Goal: Task Accomplishment & Management: Use online tool/utility

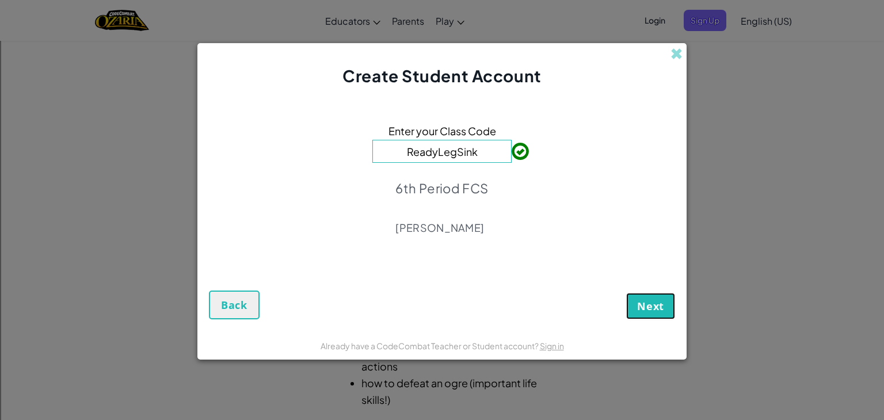
click at [648, 296] on button "Next" at bounding box center [650, 306] width 49 height 26
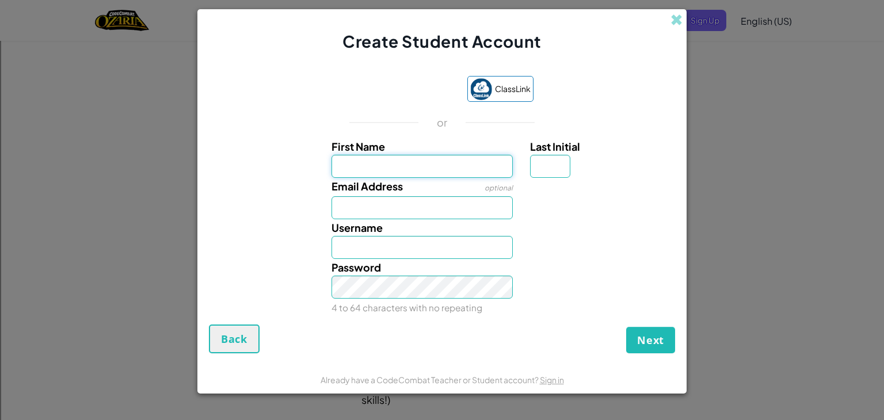
click at [356, 155] on input "First Name" at bounding box center [423, 166] width 182 height 23
type input "Silas"
click at [554, 168] on input "Last Initial" at bounding box center [550, 166] width 40 height 23
type input "H"
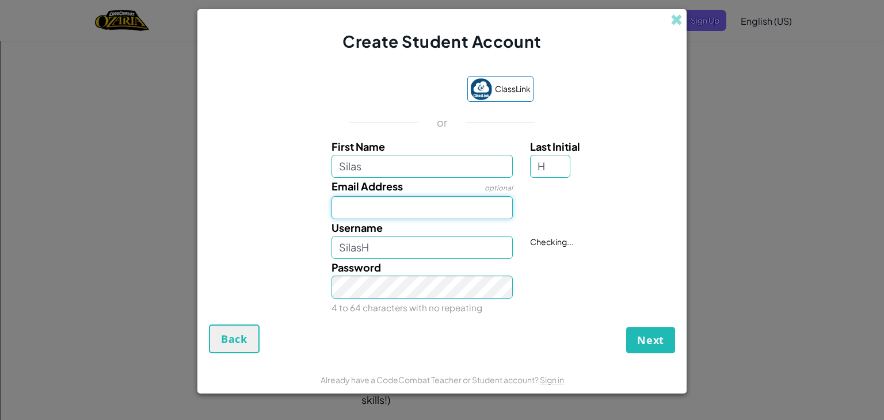
click at [405, 203] on input "Email Address" at bounding box center [423, 207] width 182 height 23
click at [405, 242] on input "SilasH" at bounding box center [423, 247] width 182 height 23
type input "SilasH8811"
click at [382, 204] on input "Email Address" at bounding box center [423, 207] width 182 height 23
type input "#"
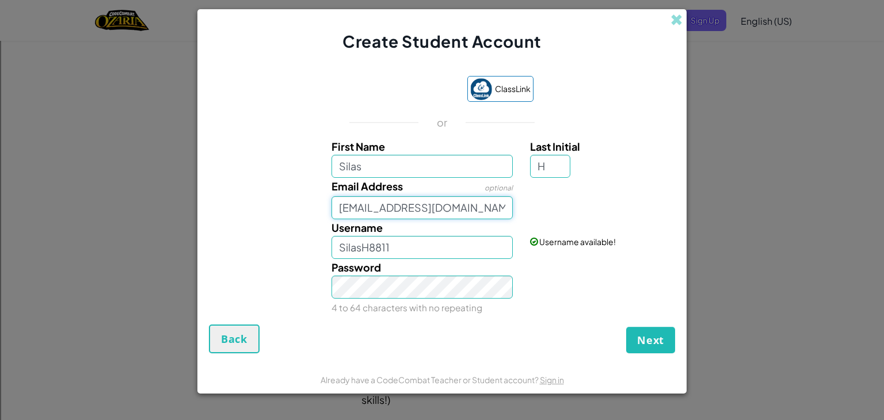
type input "313364@students.alvinisd.net"
type input "$"
type input "SilasH8811"
click at [626, 327] on button "Next" at bounding box center [650, 340] width 49 height 26
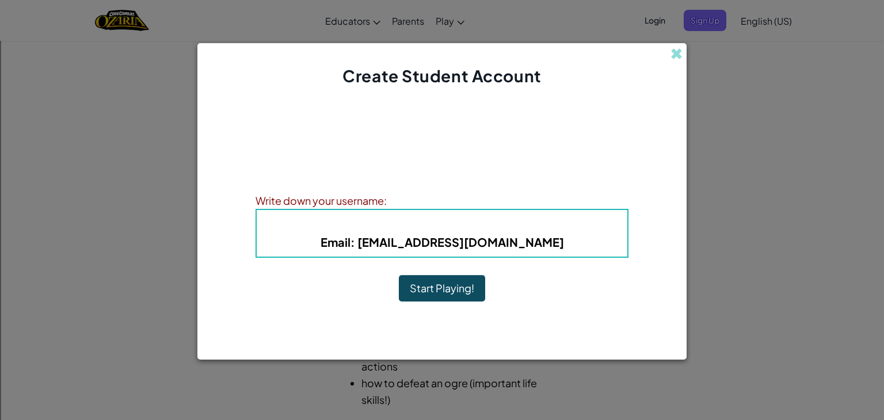
click at [467, 283] on button "Start Playing!" at bounding box center [442, 288] width 86 height 26
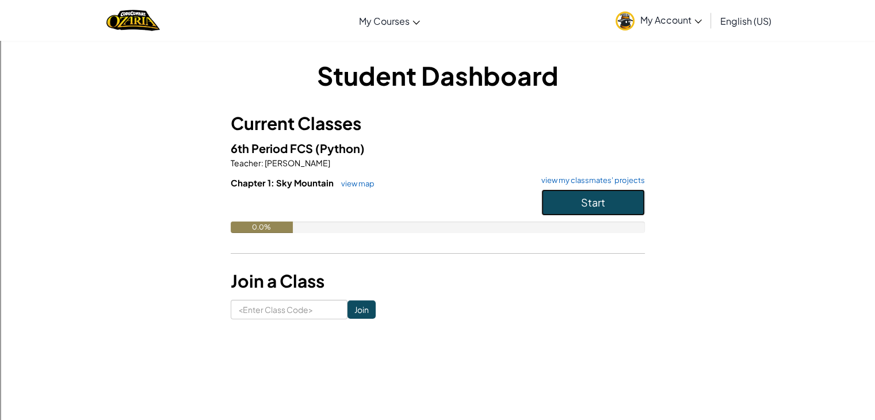
click at [624, 197] on button "Start" at bounding box center [594, 202] width 104 height 26
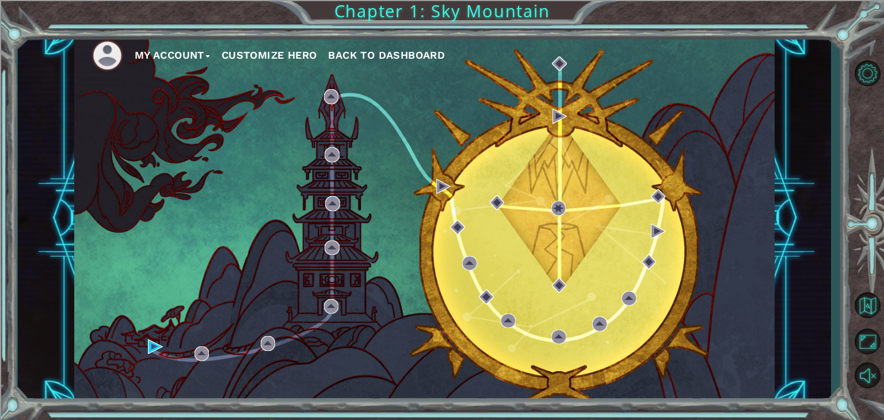
click at [281, 53] on button "Customize Hero" at bounding box center [270, 55] width 96 height 17
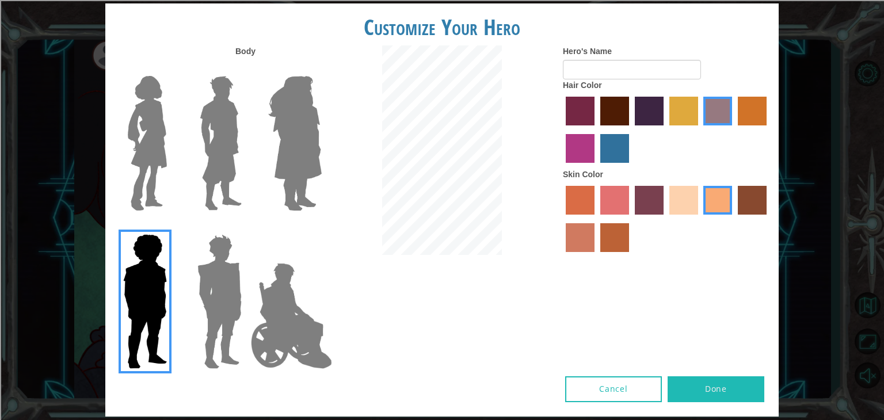
click at [218, 275] on img at bounding box center [220, 302] width 54 height 144
click at [246, 227] on input "Hero Garnet" at bounding box center [246, 227] width 0 height 0
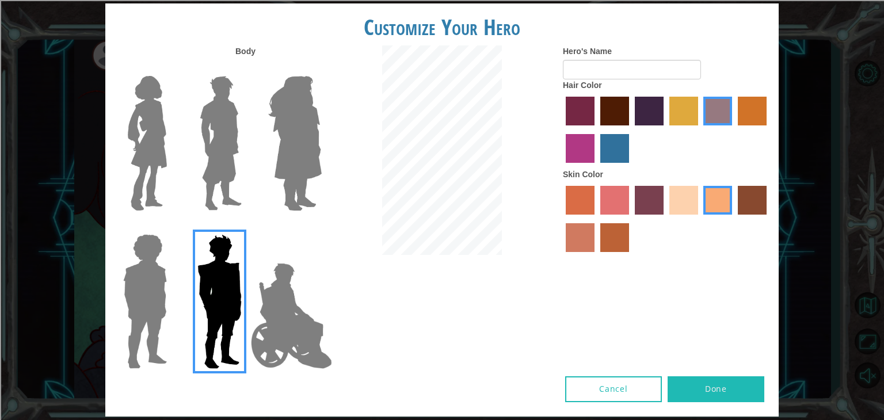
click at [170, 164] on img at bounding box center [147, 143] width 48 height 144
click at [172, 68] on input "Hero Connie" at bounding box center [172, 68] width 0 height 0
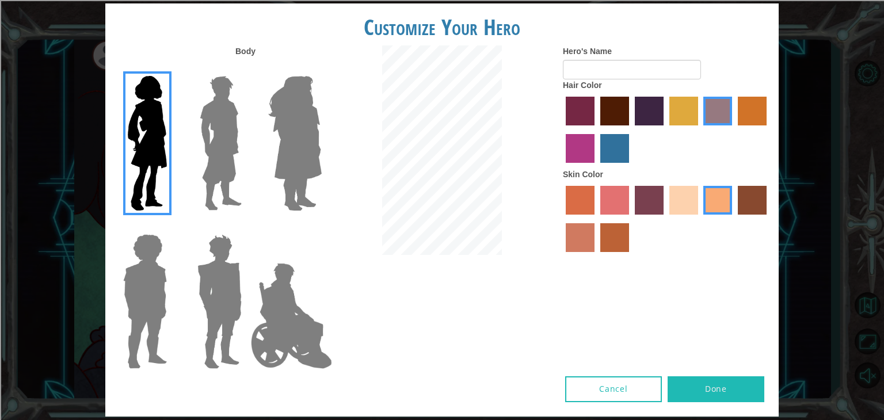
click at [220, 168] on img at bounding box center [220, 143] width 51 height 144
click at [246, 68] on input "Hero Lars" at bounding box center [246, 68] width 0 height 0
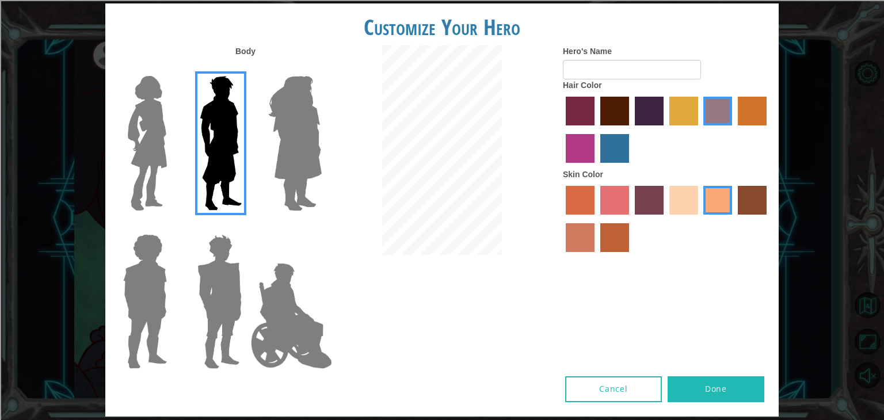
click at [687, 105] on label "tulip tree hair color" at bounding box center [683, 111] width 29 height 29
click at [665, 130] on input "tulip tree hair color" at bounding box center [665, 130] width 0 height 0
click at [754, 108] on label "gold drop hair color" at bounding box center [752, 111] width 29 height 29
click at [734, 130] on input "gold drop hair color" at bounding box center [734, 130] width 0 height 0
click at [672, 105] on label "tulip tree hair color" at bounding box center [683, 111] width 29 height 29
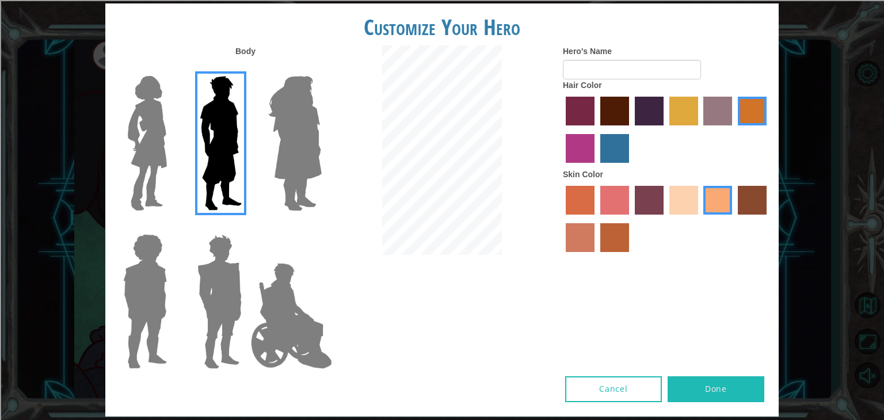
click at [665, 130] on input "tulip tree hair color" at bounding box center [665, 130] width 0 height 0
click at [688, 202] on label "sandy beach skin color" at bounding box center [683, 200] width 29 height 29
click at [665, 219] on input "sandy beach skin color" at bounding box center [665, 219] width 0 height 0
click at [702, 205] on div at bounding box center [666, 220] width 207 height 75
click at [710, 208] on label "tacao skin color" at bounding box center [717, 200] width 29 height 29
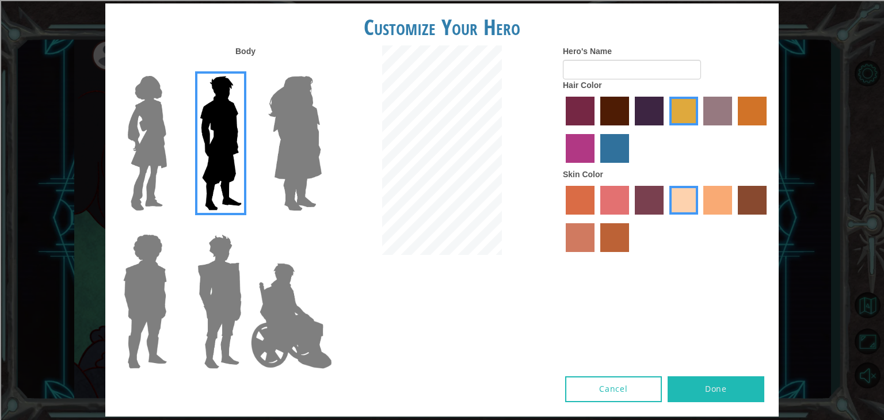
click at [700, 219] on input "tacao skin color" at bounding box center [700, 219] width 0 height 0
click at [595, 329] on div "Body Hero's Name Hair Color Skin Color" at bounding box center [441, 210] width 673 height 331
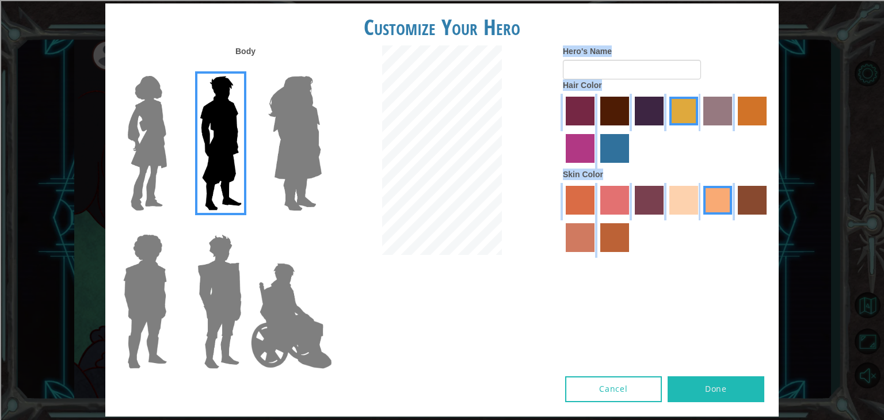
drag, startPoint x: 595, startPoint y: 329, endPoint x: 526, endPoint y: 321, distance: 69.5
click at [532, 323] on div "Body Hero's Name Hair Color Skin Color" at bounding box center [441, 210] width 673 height 331
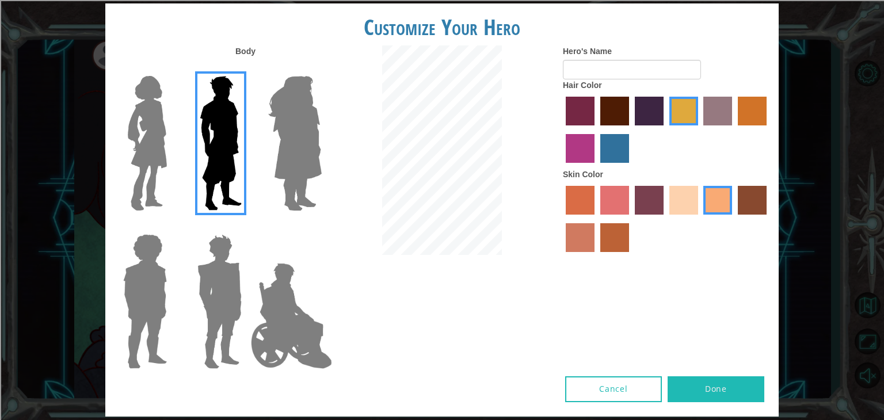
click at [501, 313] on div "Body Hero's Name Hair Color Skin Color" at bounding box center [441, 210] width 673 height 331
drag, startPoint x: 501, startPoint y: 313, endPoint x: 515, endPoint y: 313, distance: 13.8
click at [501, 313] on div "Body Hero's Name Hair Color Skin Color" at bounding box center [441, 210] width 673 height 331
drag, startPoint x: 520, startPoint y: 308, endPoint x: 567, endPoint y: 264, distance: 63.9
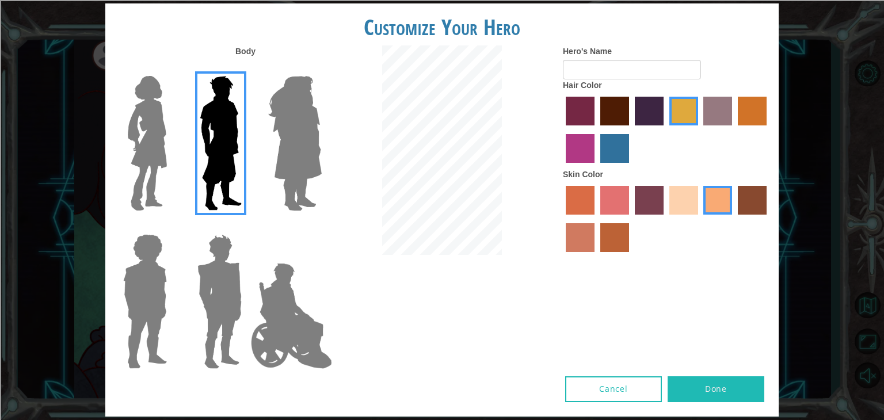
click at [555, 277] on div "Body Hero's Name Hair Color Skin Color" at bounding box center [441, 210] width 673 height 331
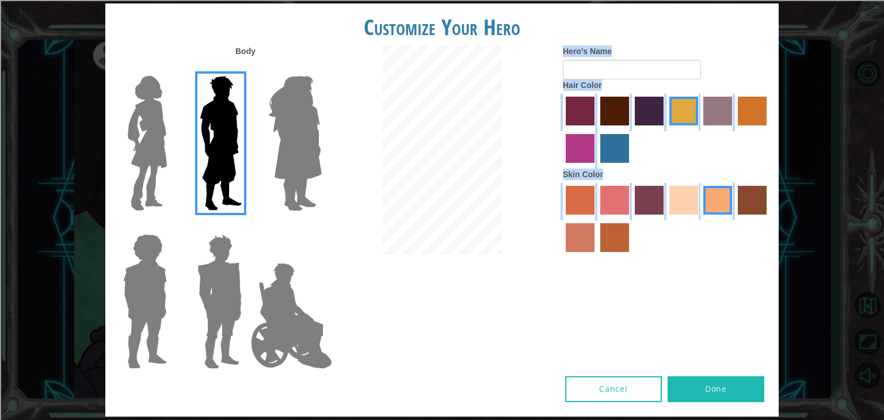
click at [590, 247] on label "burning sand skin color" at bounding box center [580, 237] width 29 height 29
click at [768, 219] on input "burning sand skin color" at bounding box center [768, 219] width 0 height 0
click at [711, 204] on label "tacao skin color" at bounding box center [717, 200] width 29 height 29
click at [700, 219] on input "tacao skin color" at bounding box center [700, 219] width 0 height 0
click at [615, 199] on label "froly skin color" at bounding box center [614, 200] width 29 height 29
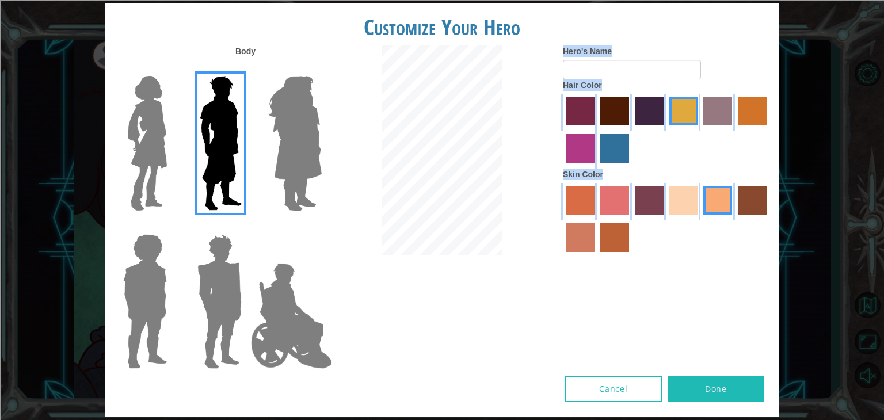
click at [596, 219] on input "froly skin color" at bounding box center [596, 219] width 0 height 0
click at [720, 207] on label "tacao skin color" at bounding box center [717, 200] width 29 height 29
click at [700, 219] on input "tacao skin color" at bounding box center [700, 219] width 0 height 0
click at [693, 383] on button "Done" at bounding box center [716, 389] width 97 height 26
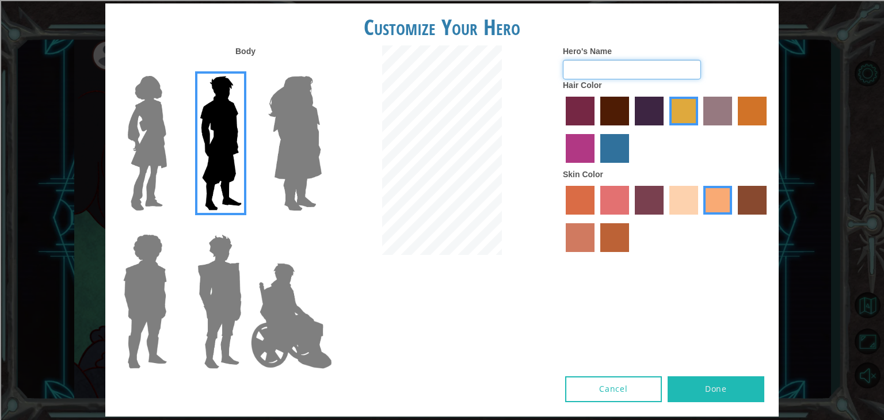
click at [608, 65] on input "Hero's Name" at bounding box center [632, 70] width 138 height 20
type input "Silas"
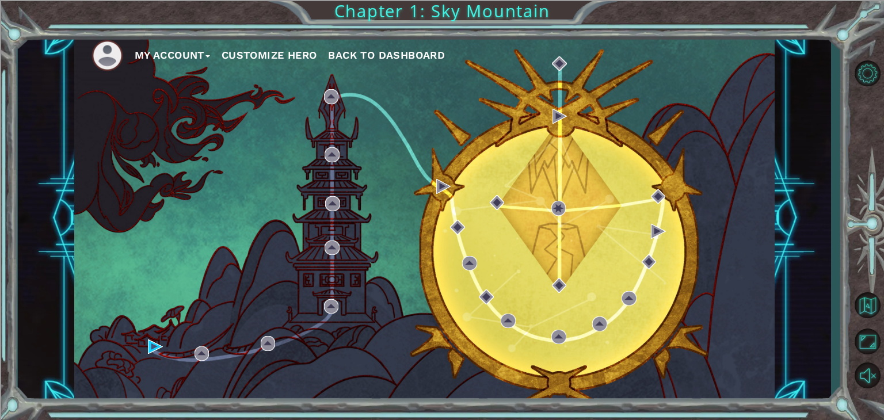
drag, startPoint x: 162, startPoint y: 249, endPoint x: 224, endPoint y: 78, distance: 181.9
click at [162, 249] on div "My Account Customize Hero Back to Dashboard" at bounding box center [424, 219] width 700 height 370
